Goal: Task Accomplishment & Management: Manage account settings

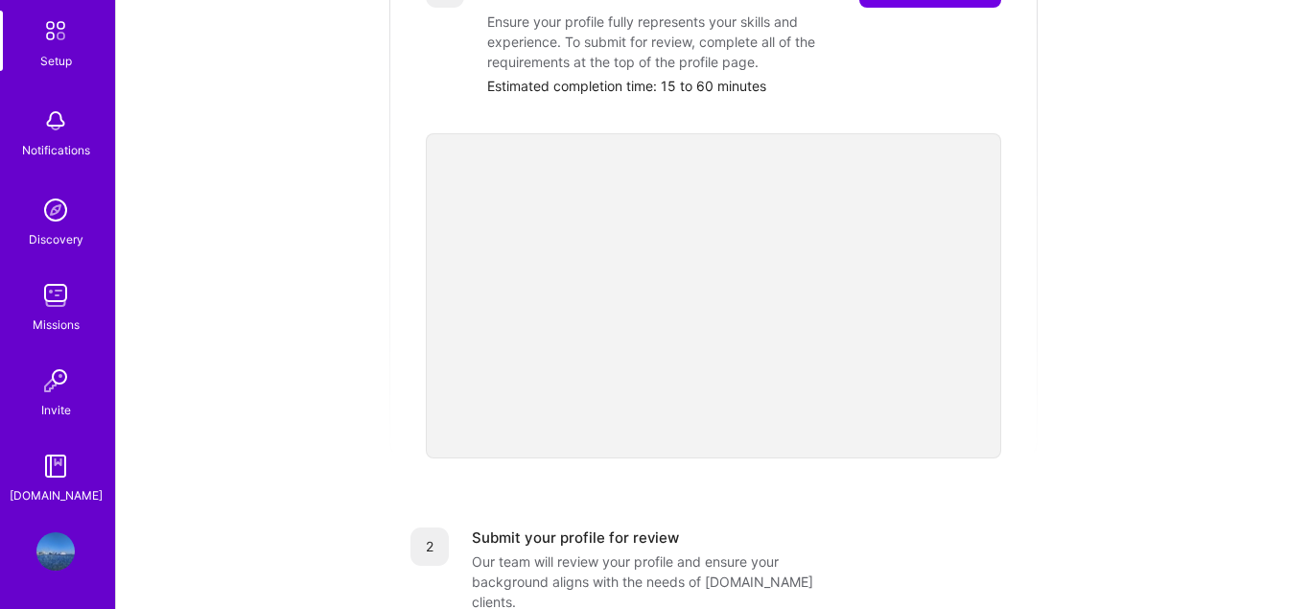
scroll to position [360, 0]
click at [78, 544] on link "Profile" at bounding box center [56, 551] width 48 height 38
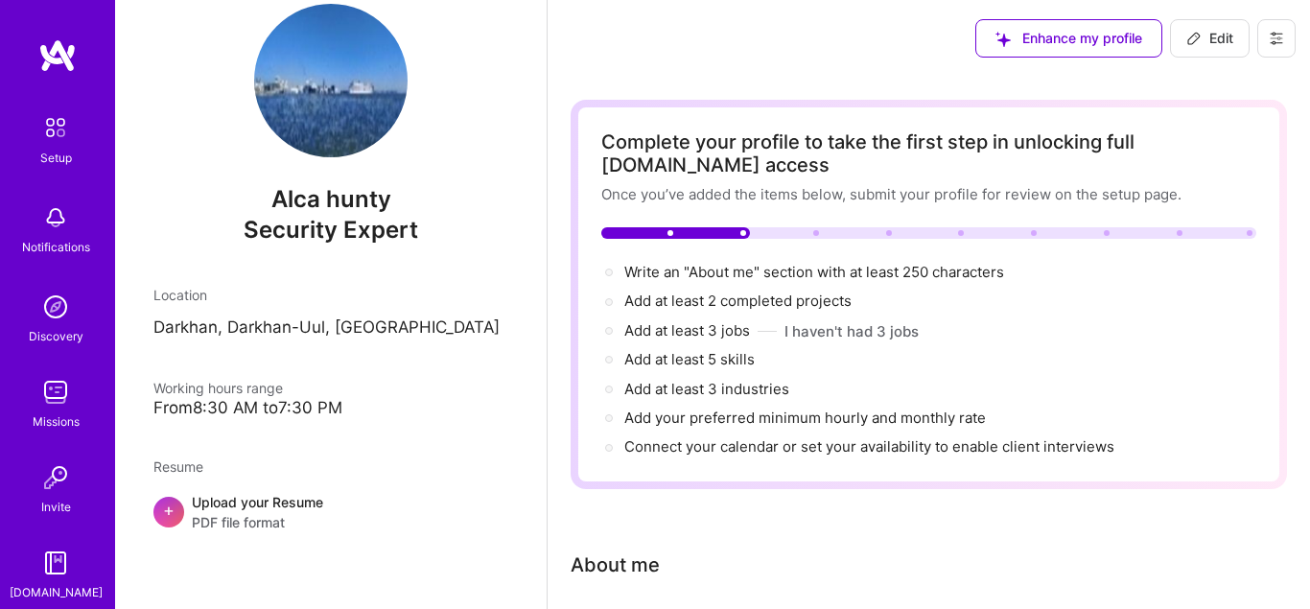
click at [1283, 42] on icon at bounding box center [1276, 38] width 15 height 15
click at [1213, 81] on button "Settings" at bounding box center [1224, 82] width 144 height 49
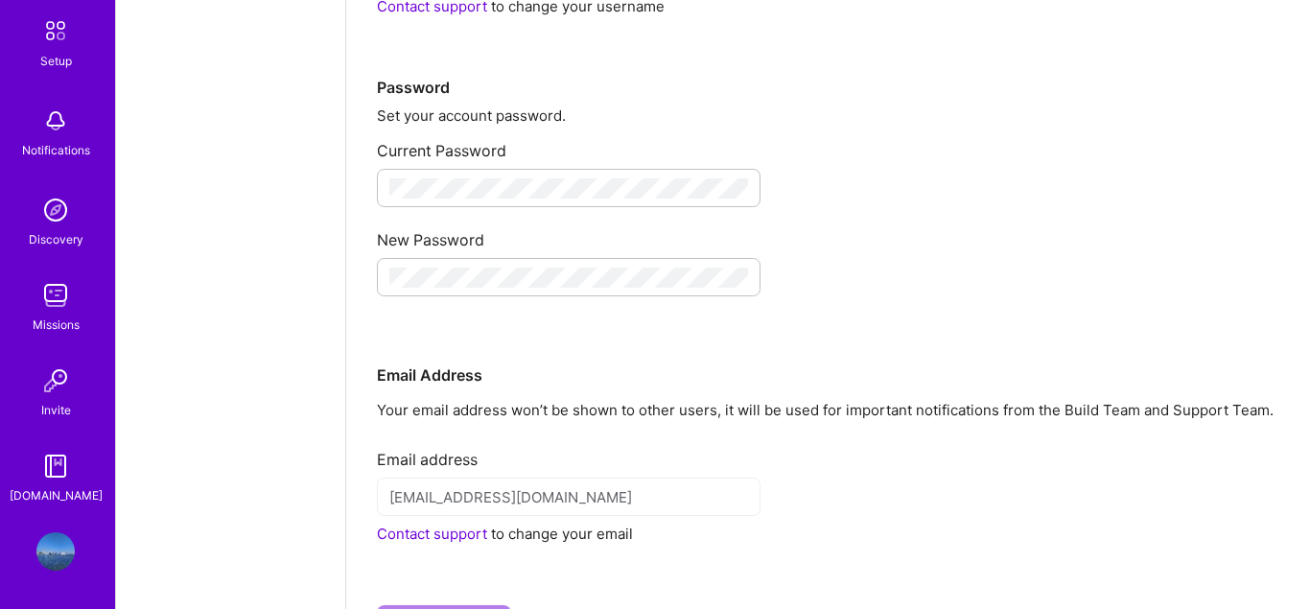
scroll to position [294, 0]
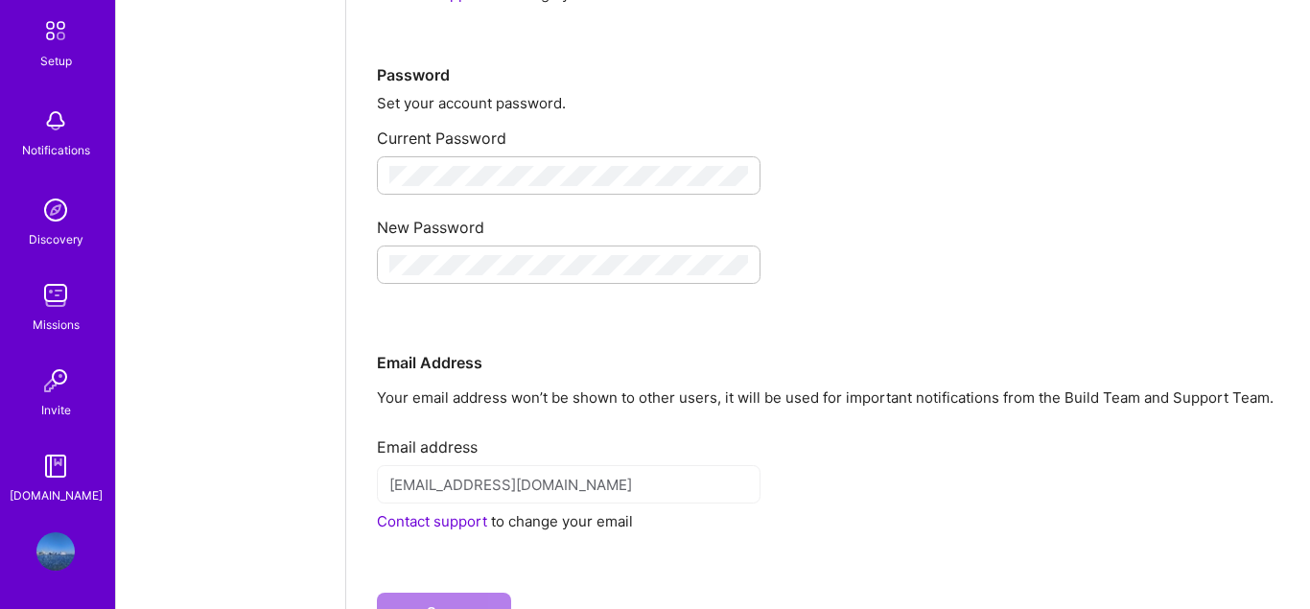
click at [46, 562] on img at bounding box center [55, 551] width 38 height 38
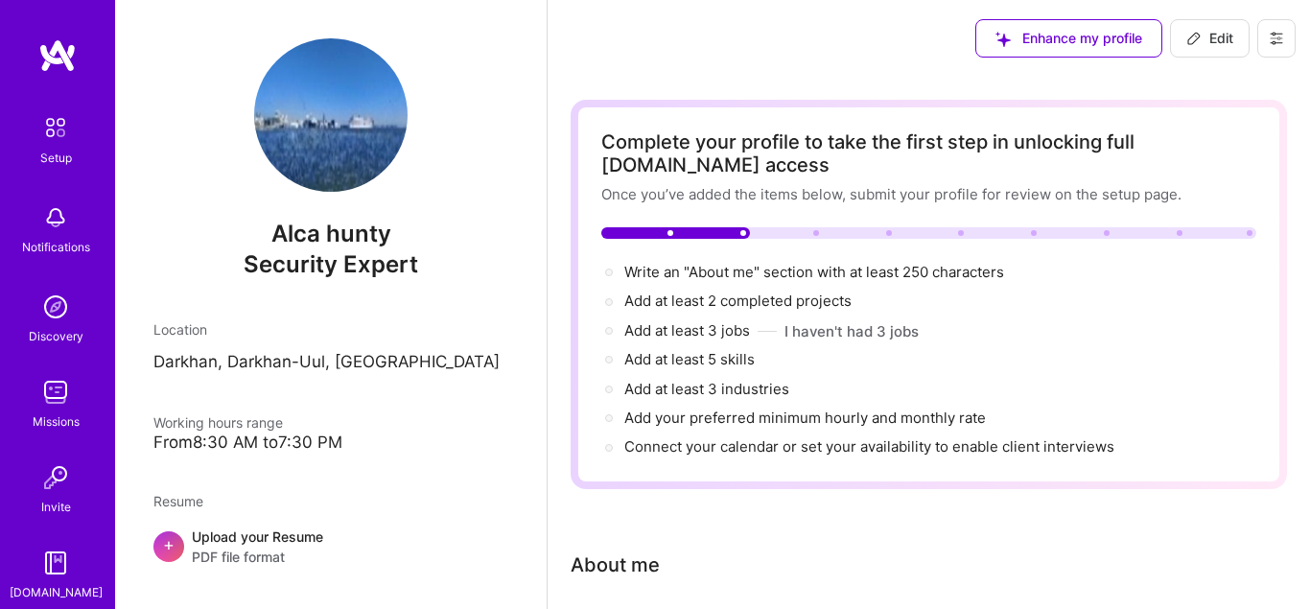
click at [1274, 35] on icon at bounding box center [1277, 39] width 12 height 12
click at [1190, 178] on button "Log Out" at bounding box center [1224, 179] width 144 height 49
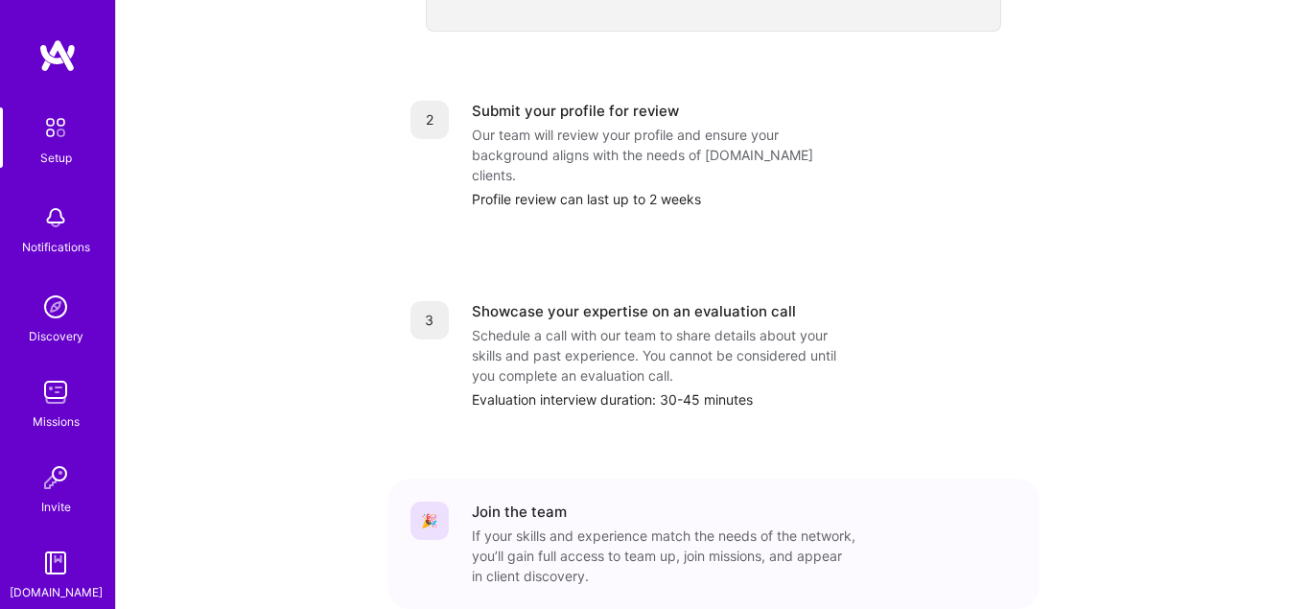
scroll to position [97, 0]
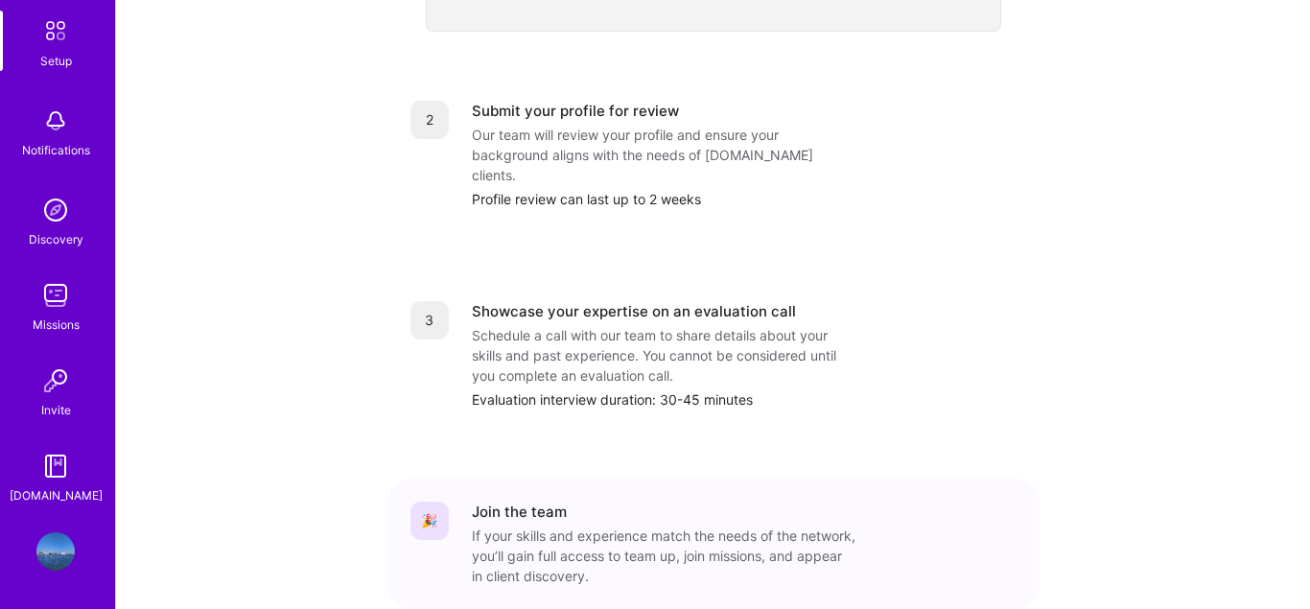
click at [52, 558] on img at bounding box center [55, 551] width 38 height 38
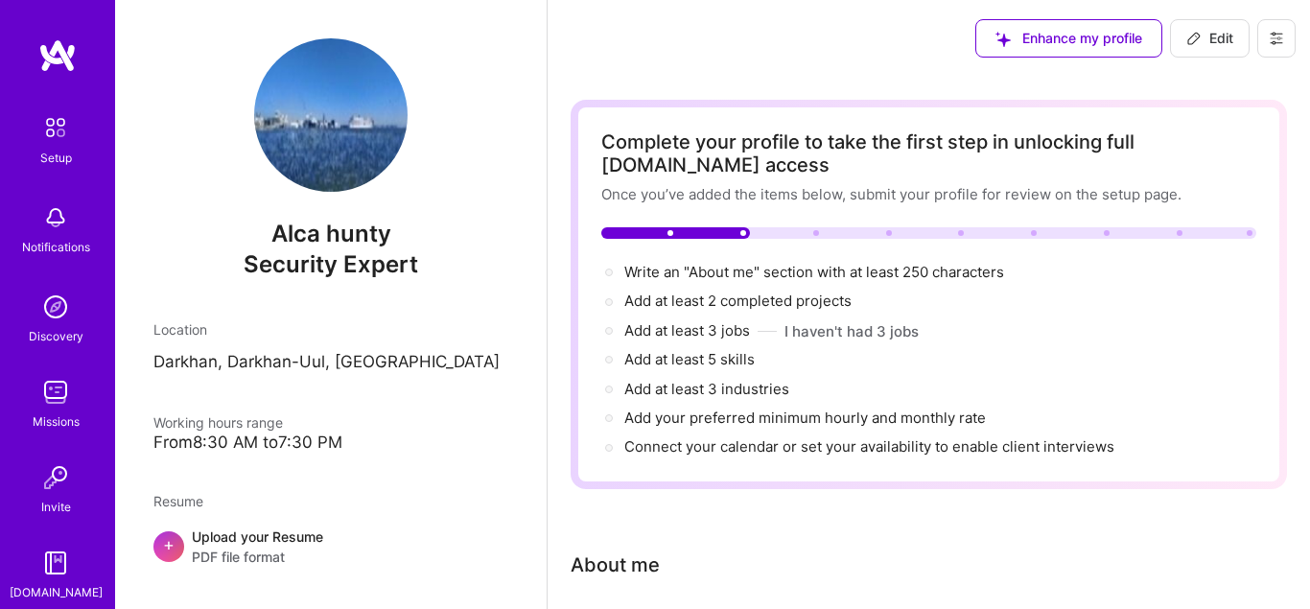
click at [1277, 47] on button at bounding box center [1277, 38] width 38 height 38
click at [1193, 185] on button "Log Out" at bounding box center [1224, 179] width 144 height 49
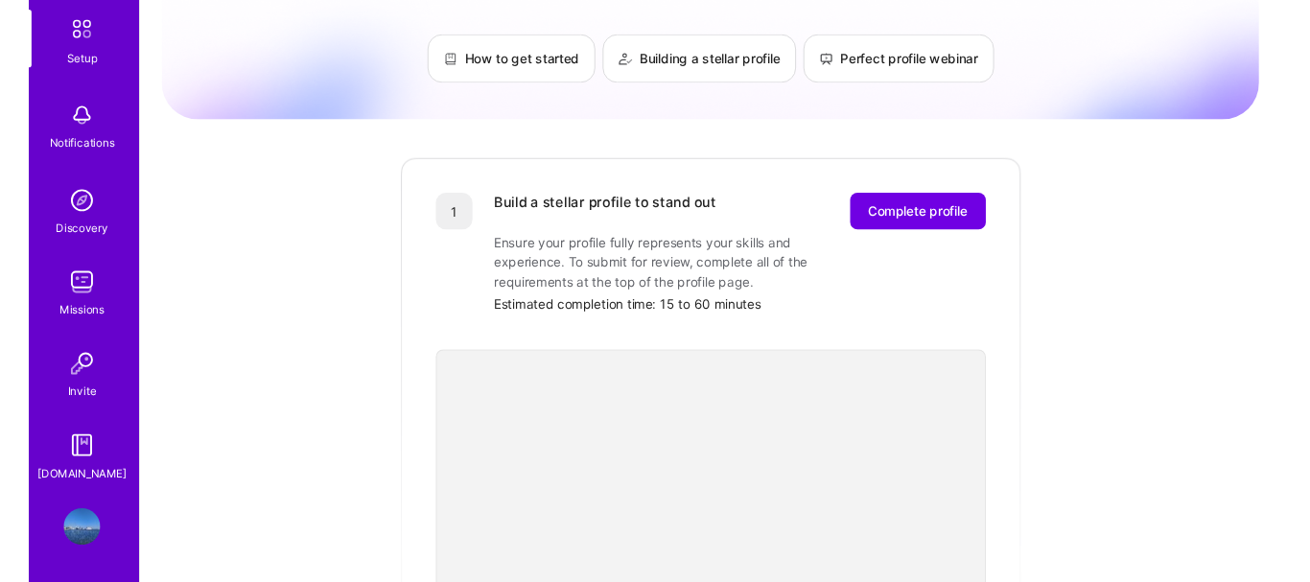
scroll to position [98, 0]
